Goal: Ask a question: Seek information or help from site administrators or community

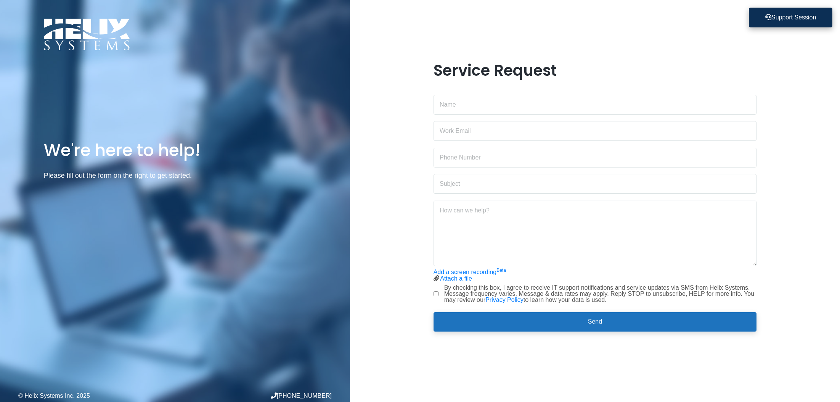
click at [790, 16] on button "Support Session" at bounding box center [789, 18] width 83 height 20
click at [784, 14] on button "Support Session" at bounding box center [789, 18] width 83 height 20
click at [794, 18] on button "Support Session" at bounding box center [789, 18] width 83 height 20
